Goal: Book appointment/travel/reservation

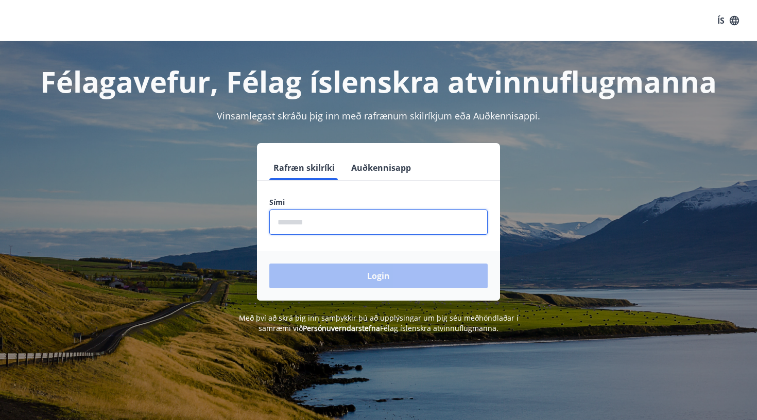
click at [333, 217] on input "phone" at bounding box center [378, 222] width 218 height 25
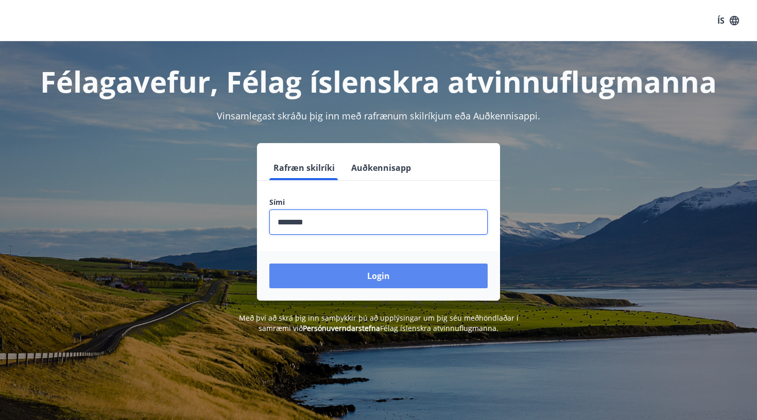
type input "********"
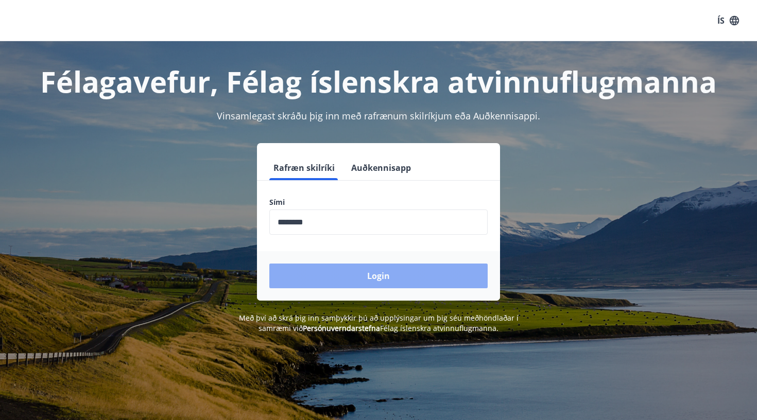
click at [377, 283] on button "Login" at bounding box center [378, 276] width 218 height 25
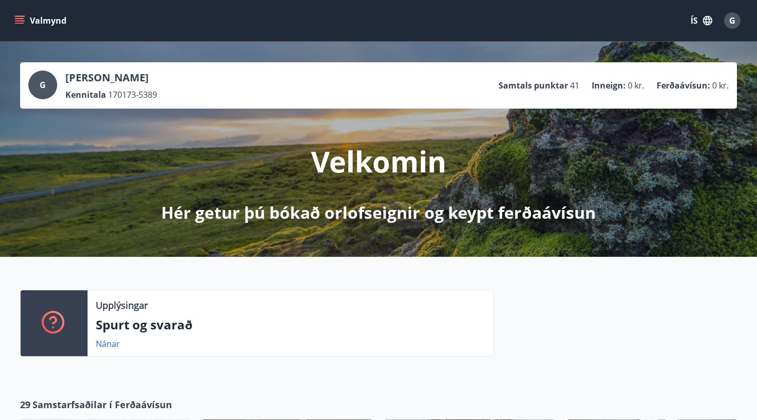
click at [24, 20] on icon "menu" at bounding box center [19, 20] width 10 height 10
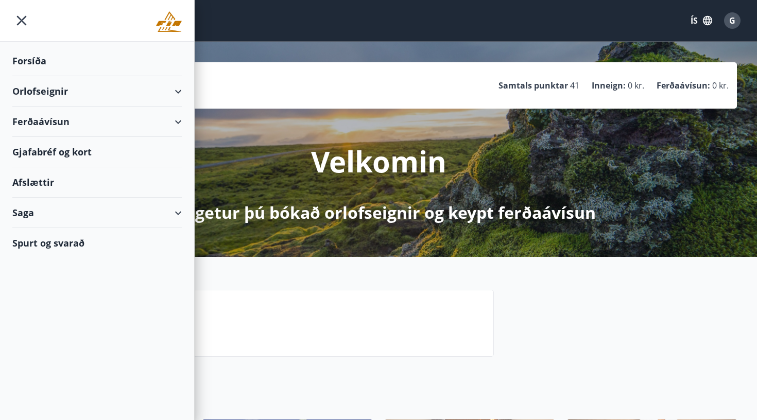
click at [47, 99] on div "Orlofseignir" at bounding box center [96, 91] width 169 height 30
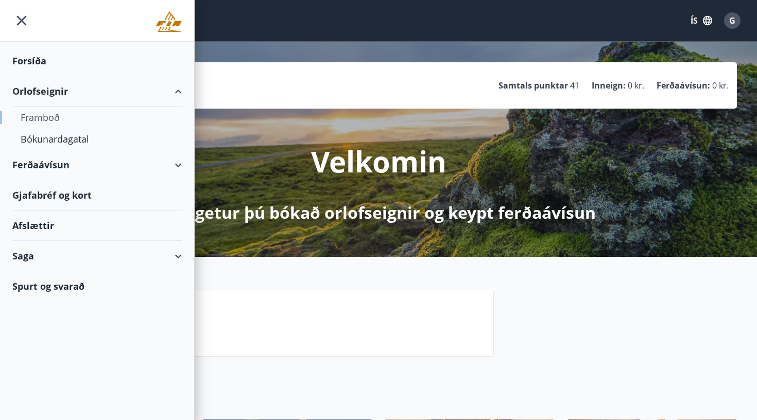
click at [46, 120] on div "Framboð" at bounding box center [97, 118] width 153 height 22
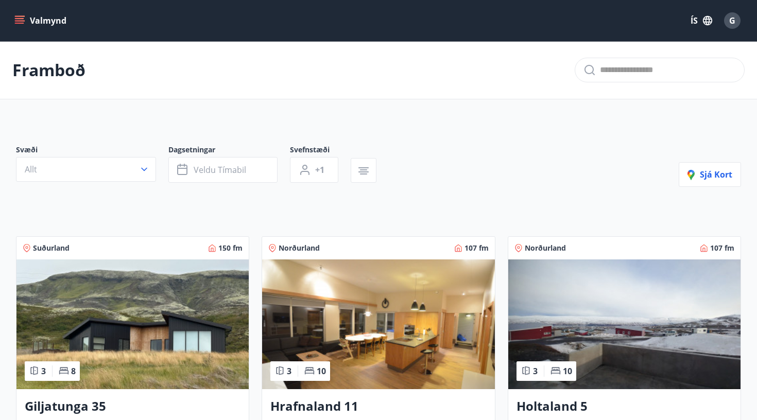
click at [22, 27] on button "Valmynd" at bounding box center [41, 20] width 58 height 19
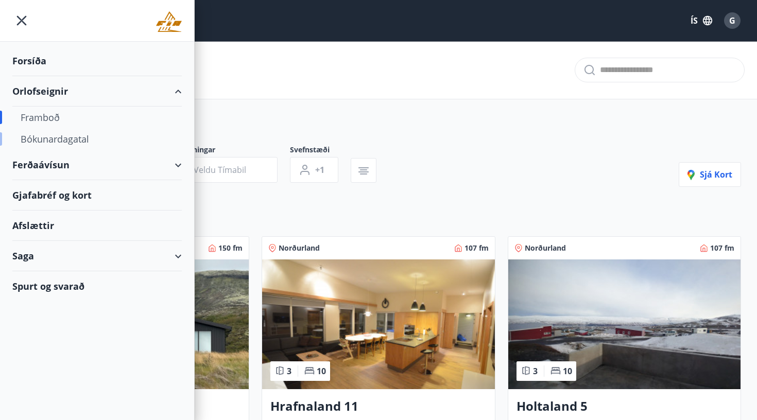
click at [73, 138] on div "Bókunardagatal" at bounding box center [97, 139] width 153 height 22
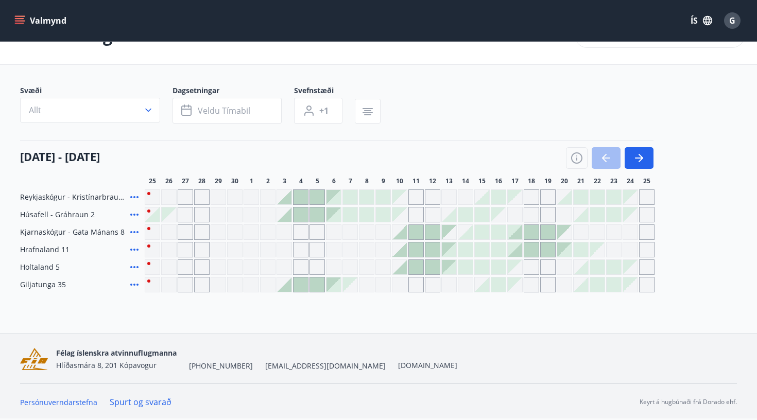
scroll to position [34, 0]
click at [643, 160] on icon "button" at bounding box center [639, 158] width 12 height 12
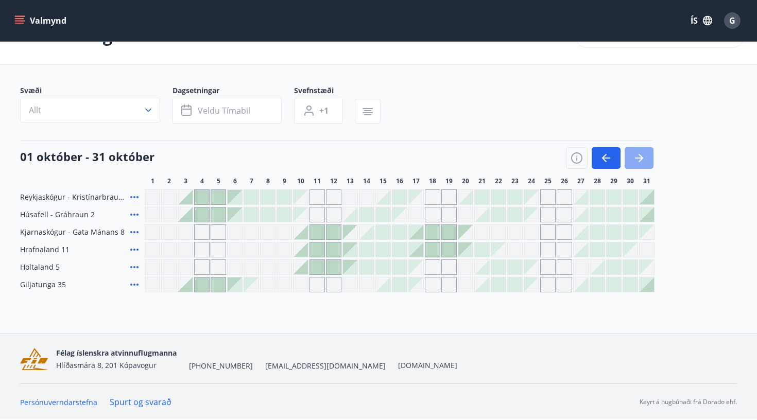
click at [643, 160] on icon "button" at bounding box center [639, 158] width 12 height 12
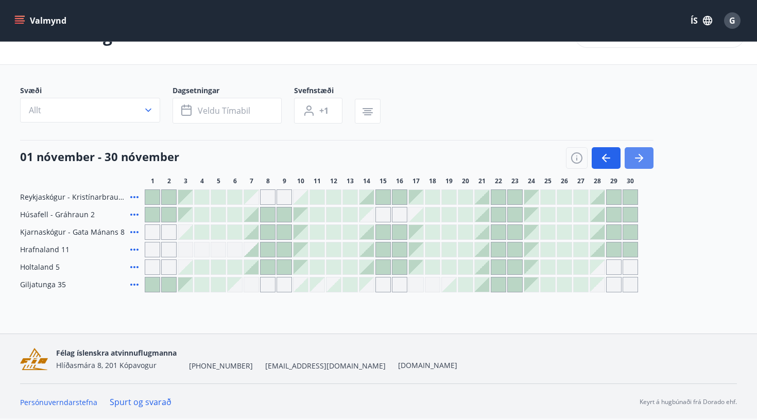
click at [642, 157] on icon "button" at bounding box center [640, 158] width 5 height 8
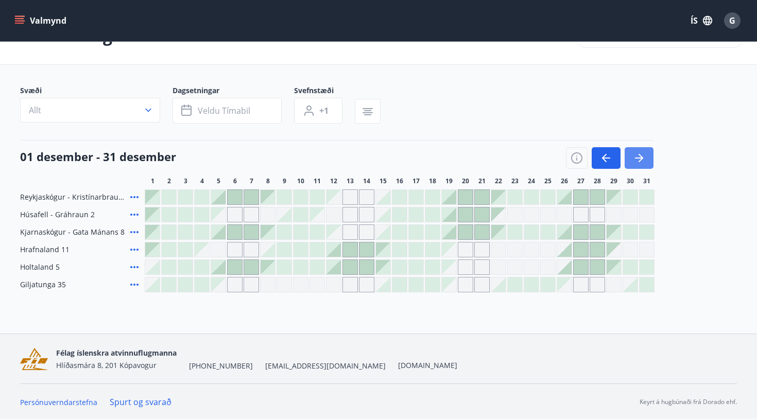
click at [642, 157] on icon "button" at bounding box center [640, 158] width 5 height 8
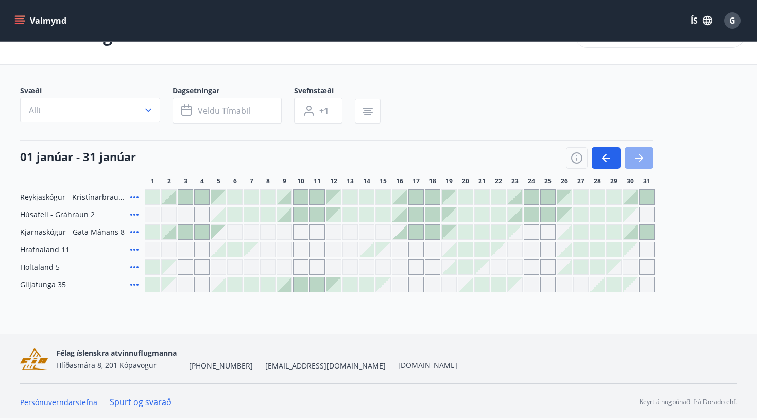
click at [642, 157] on icon "button" at bounding box center [640, 158] width 5 height 8
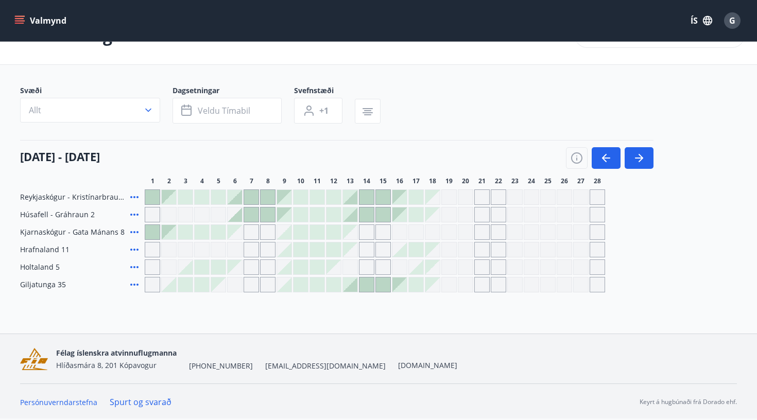
click at [154, 287] on div "Gráir dagar eru ekki bókanlegir" at bounding box center [152, 284] width 15 height 15
click at [182, 309] on div "Bókunardagatal Svæði Allt Dagsetningar Veldu tímabil Svefnstæði +1 01 febrúar -…" at bounding box center [378, 170] width 757 height 327
click at [354, 203] on div at bounding box center [350, 197] width 14 height 14
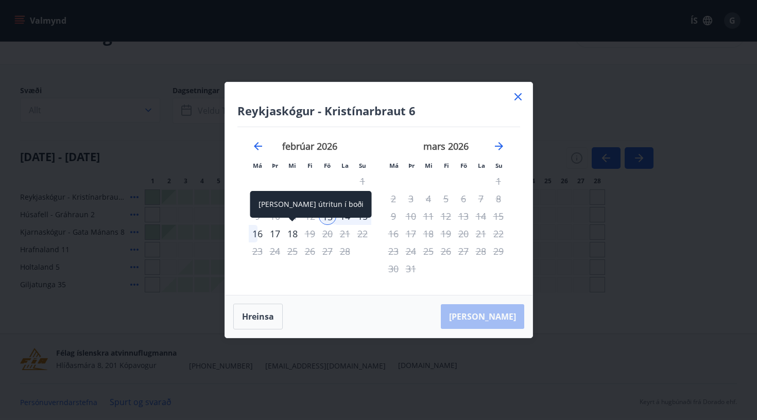
click at [293, 234] on div "18" at bounding box center [293, 234] width 18 height 18
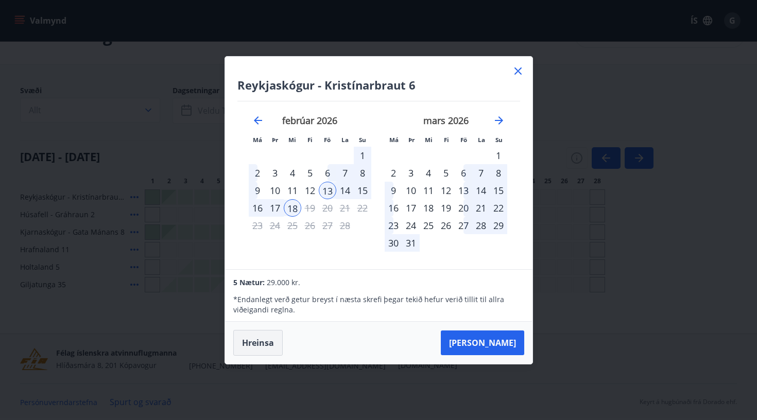
click at [264, 341] on button "Hreinsa" at bounding box center [257, 343] width 49 height 26
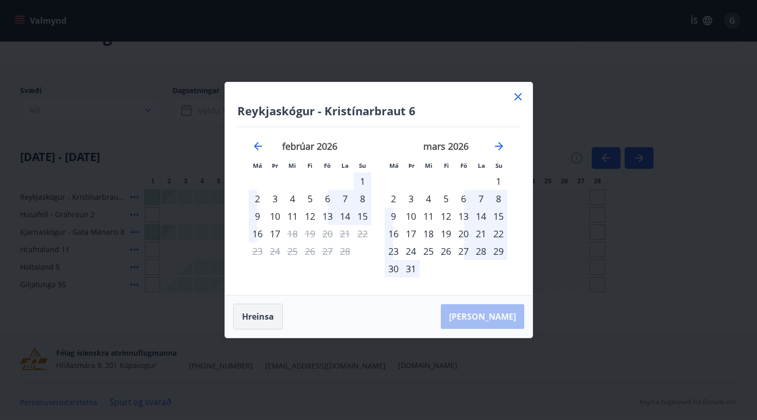
click at [273, 320] on button "Hreinsa" at bounding box center [257, 317] width 49 height 26
click at [518, 95] on icon at bounding box center [518, 97] width 12 height 12
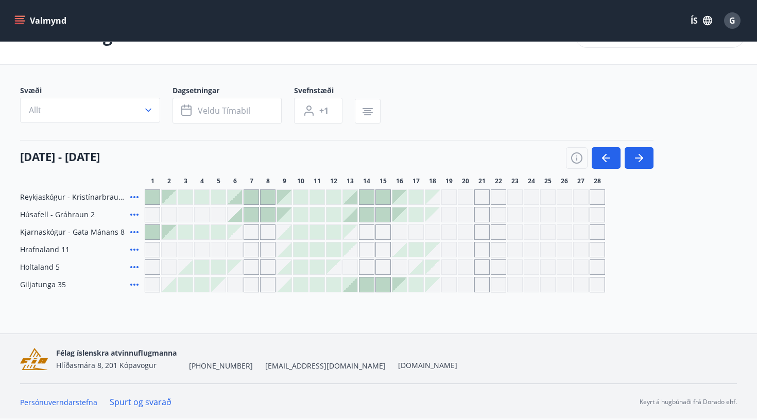
click at [350, 215] on div at bounding box center [350, 214] width 14 height 14
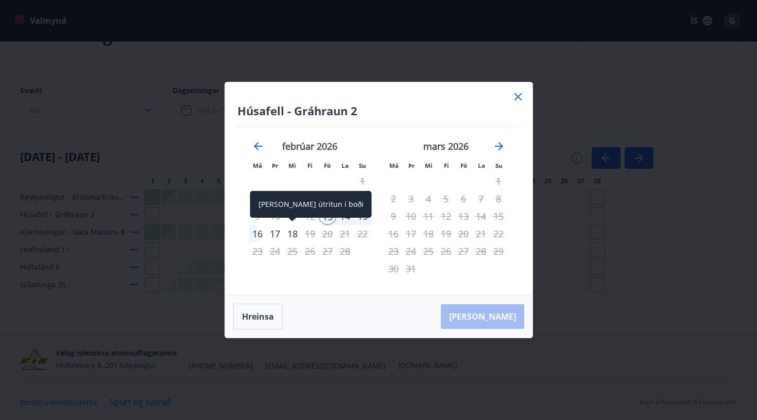
click at [295, 232] on div "18" at bounding box center [293, 234] width 18 height 18
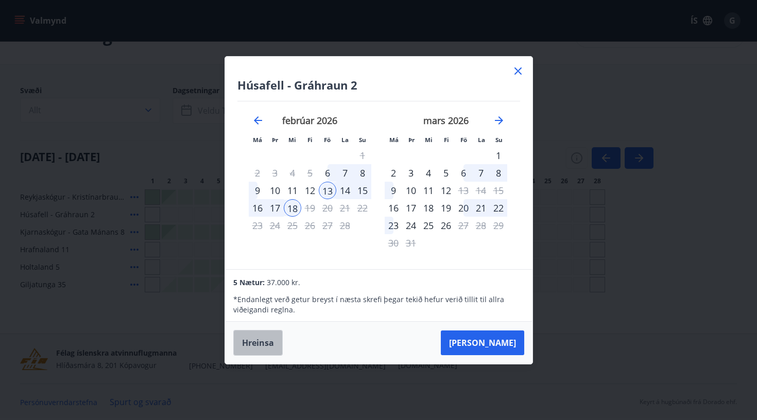
click at [268, 342] on button "Hreinsa" at bounding box center [257, 343] width 49 height 26
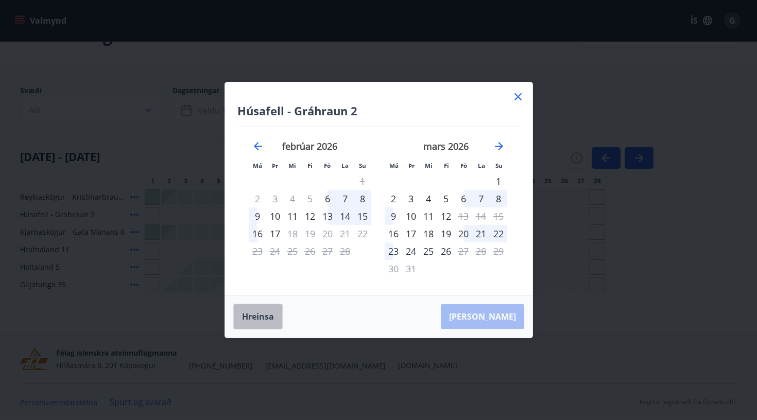
click at [269, 322] on button "Hreinsa" at bounding box center [257, 317] width 49 height 26
click at [330, 215] on div "13" at bounding box center [328, 216] width 18 height 18
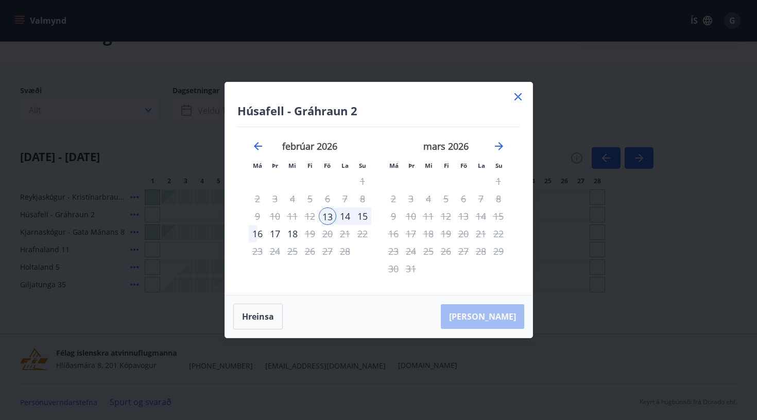
click at [344, 217] on div "14" at bounding box center [345, 216] width 18 height 18
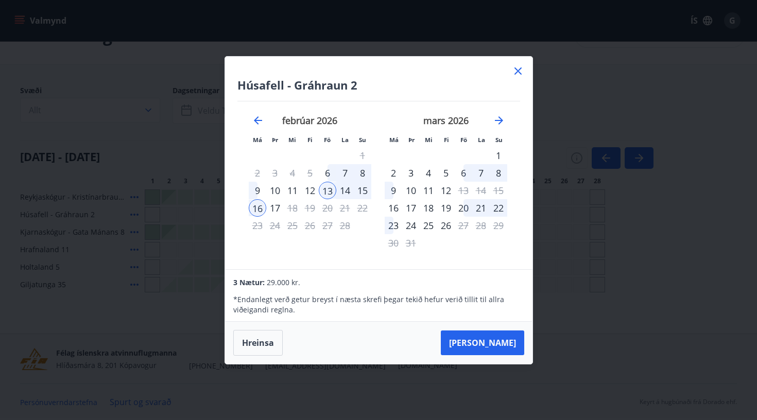
click at [349, 196] on div "14" at bounding box center [345, 191] width 18 height 18
click at [282, 205] on div "17" at bounding box center [275, 208] width 18 height 18
click at [256, 338] on button "Hreinsa" at bounding box center [257, 343] width 49 height 26
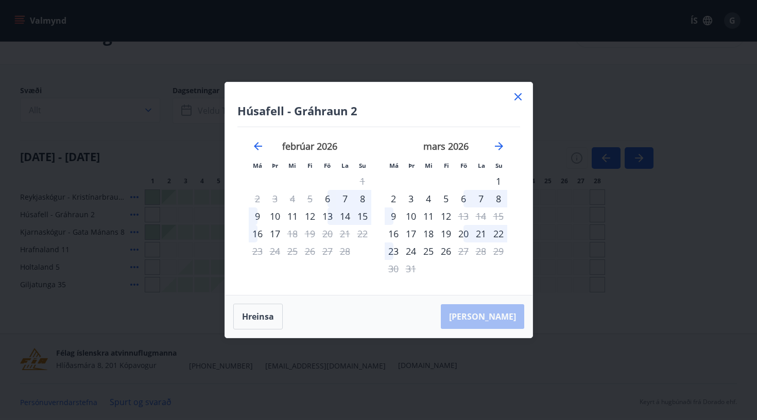
click at [519, 95] on icon at bounding box center [517, 96] width 7 height 7
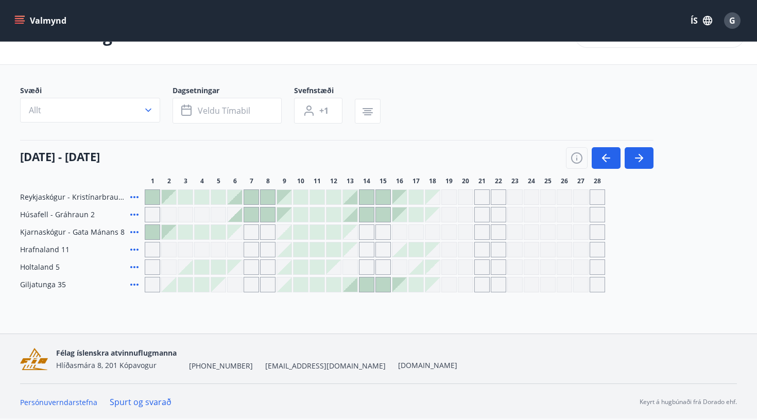
click at [355, 287] on div at bounding box center [350, 285] width 14 height 14
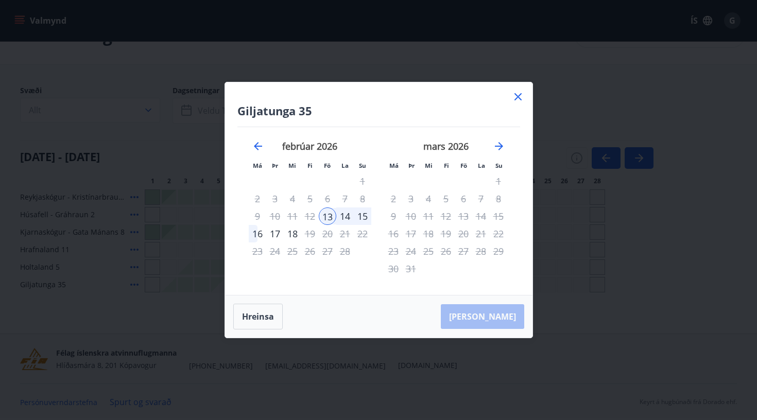
click at [262, 234] on div "16" at bounding box center [258, 234] width 18 height 18
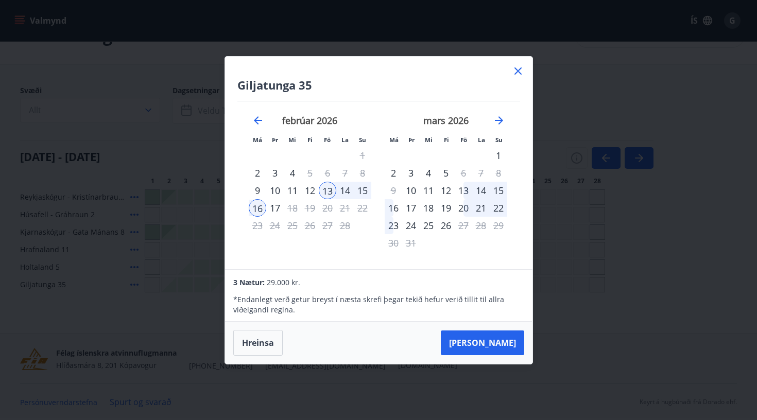
click at [275, 211] on div "17" at bounding box center [275, 208] width 18 height 18
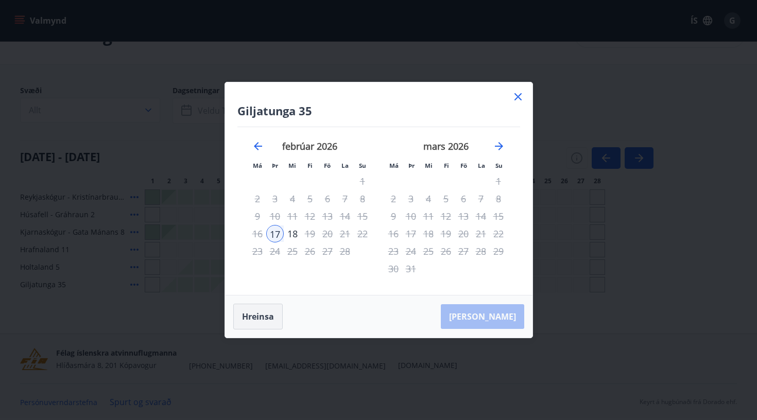
click at [264, 310] on button "Hreinsa" at bounding box center [257, 317] width 49 height 26
click at [325, 216] on div "13" at bounding box center [328, 216] width 18 height 18
click at [273, 234] on div "17" at bounding box center [275, 234] width 18 height 18
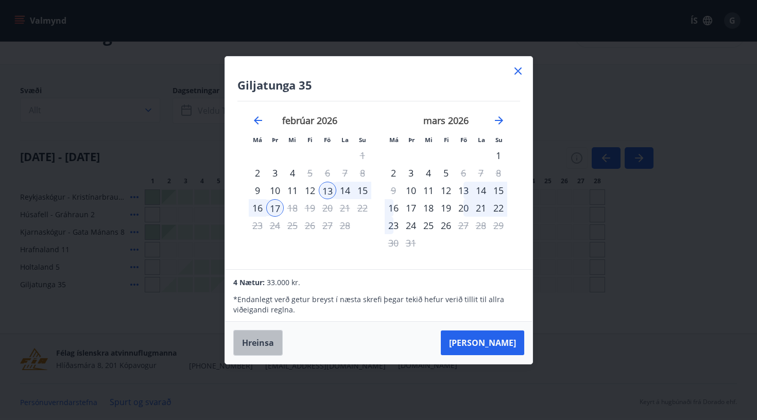
click at [268, 341] on button "Hreinsa" at bounding box center [257, 343] width 49 height 26
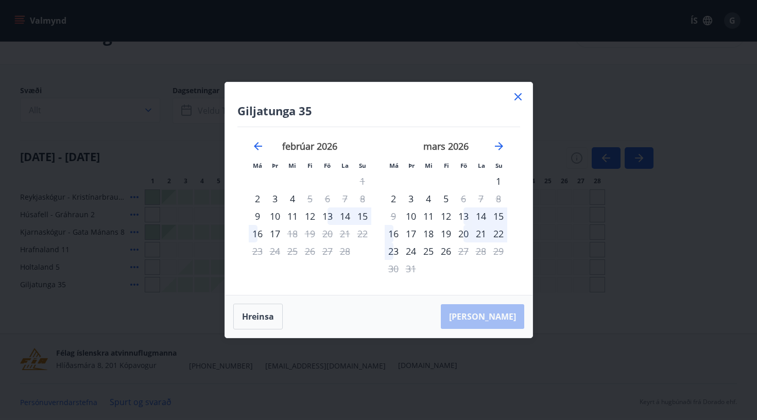
click at [514, 97] on icon at bounding box center [518, 97] width 12 height 12
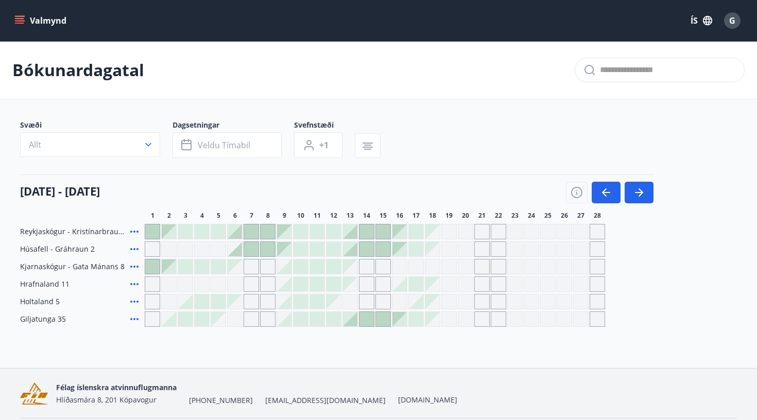
scroll to position [0, 0]
click at [733, 25] on span "G" at bounding box center [732, 20] width 6 height 11
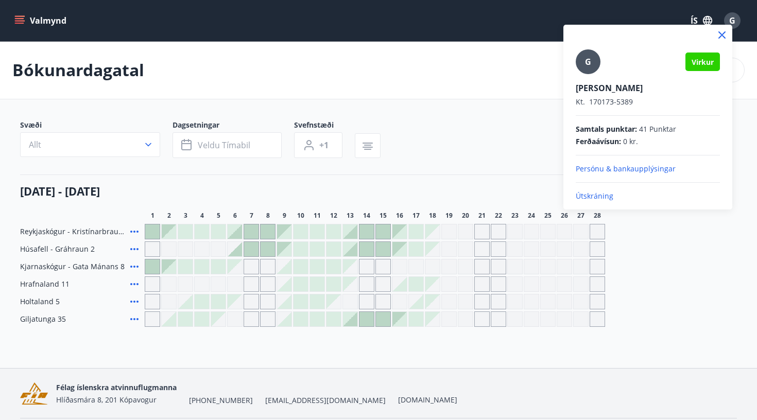
click at [599, 200] on p "Útskráning" at bounding box center [648, 196] width 144 height 10
